Goal: Task Accomplishment & Management: Manage account settings

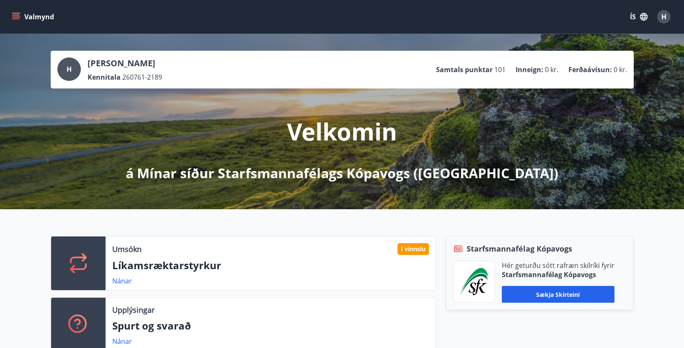
click at [667, 14] on div "H" at bounding box center [663, 16] width 13 height 13
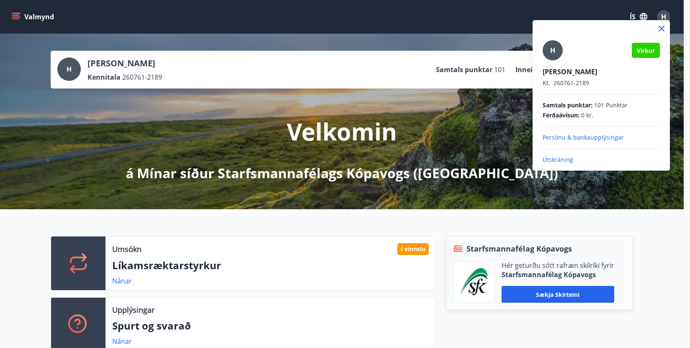
click at [551, 158] on p "Útskráning" at bounding box center [601, 159] width 117 height 8
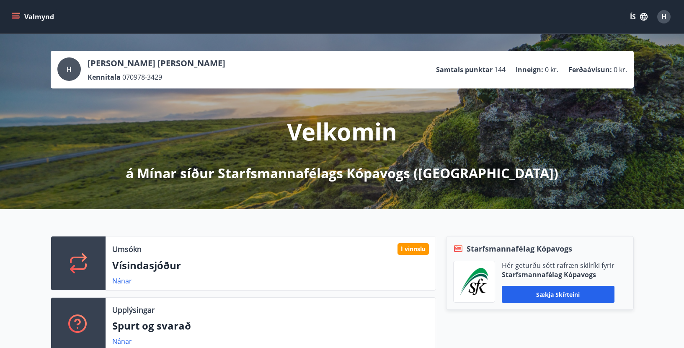
click at [662, 14] on span "H" at bounding box center [663, 16] width 5 height 9
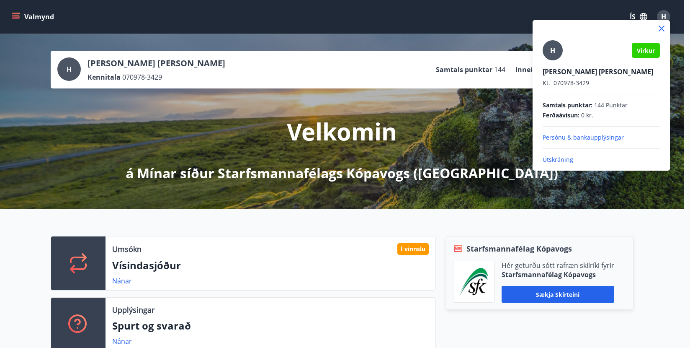
click at [557, 158] on p "Útskráning" at bounding box center [601, 159] width 117 height 8
